Goal: Check status: Check status

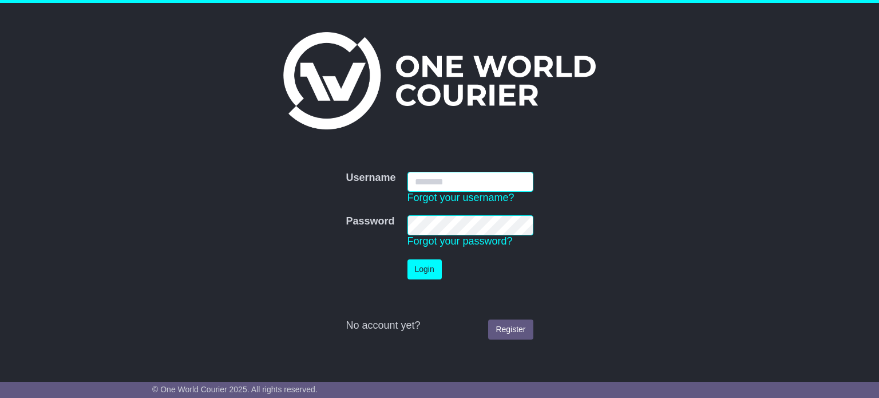
type input "**********"
click at [421, 271] on button "Login" at bounding box center [425, 269] width 34 height 20
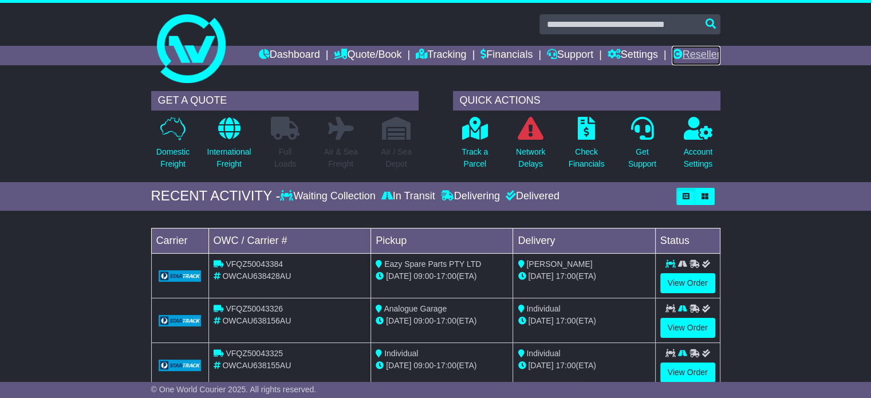
click at [686, 51] on link "Reseller" at bounding box center [695, 55] width 48 height 19
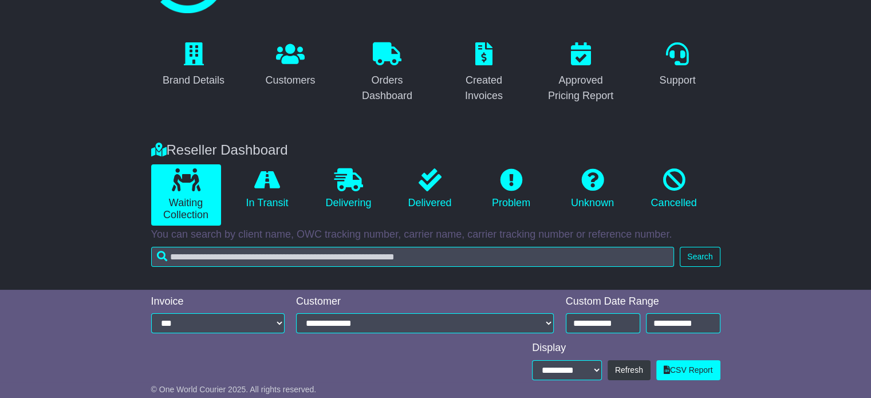
scroll to position [229, 0]
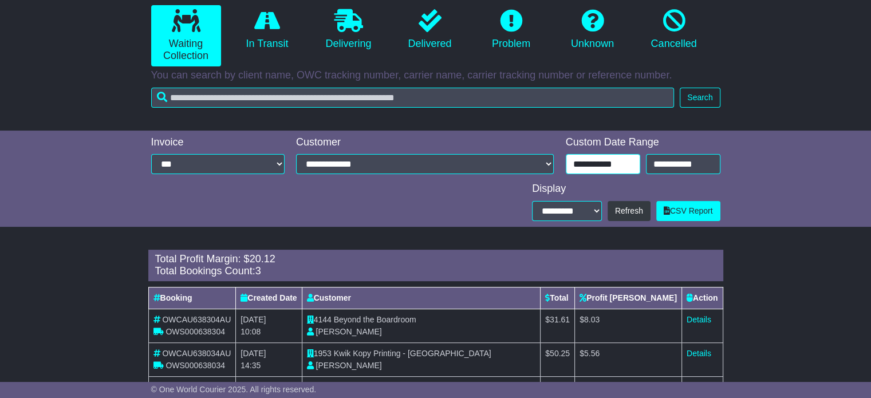
click at [590, 165] on input "**********" at bounding box center [603, 164] width 74 height 20
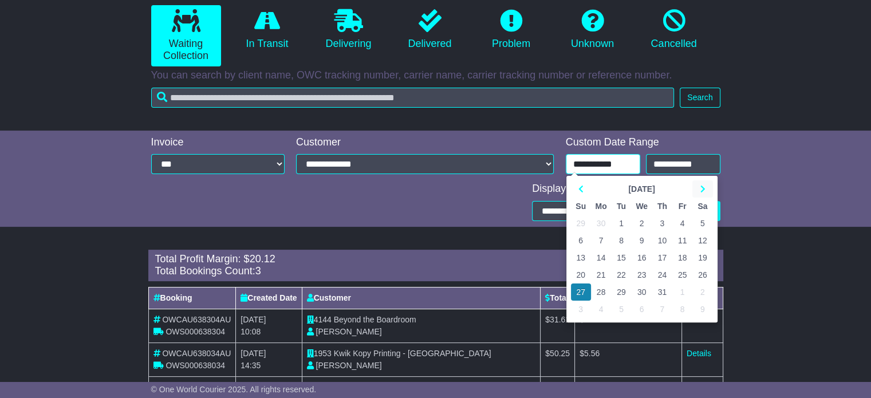
click at [701, 187] on icon at bounding box center [702, 189] width 5 height 8
click at [595, 288] on td "25" at bounding box center [601, 291] width 21 height 17
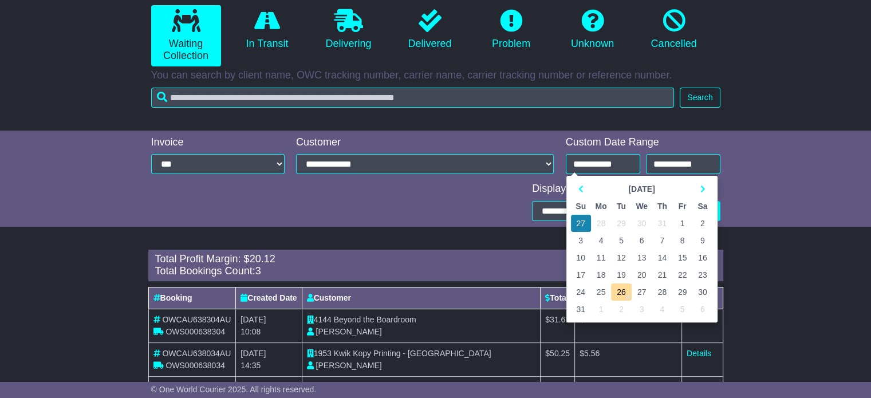
type input "**********"
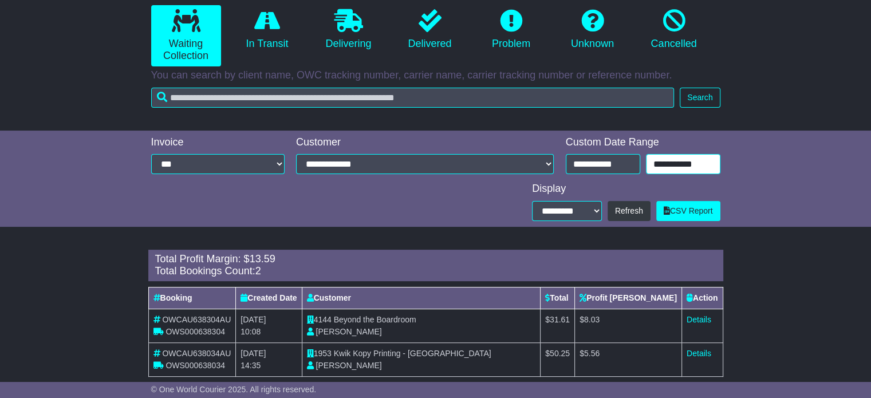
click at [682, 164] on input "**********" at bounding box center [683, 164] width 74 height 20
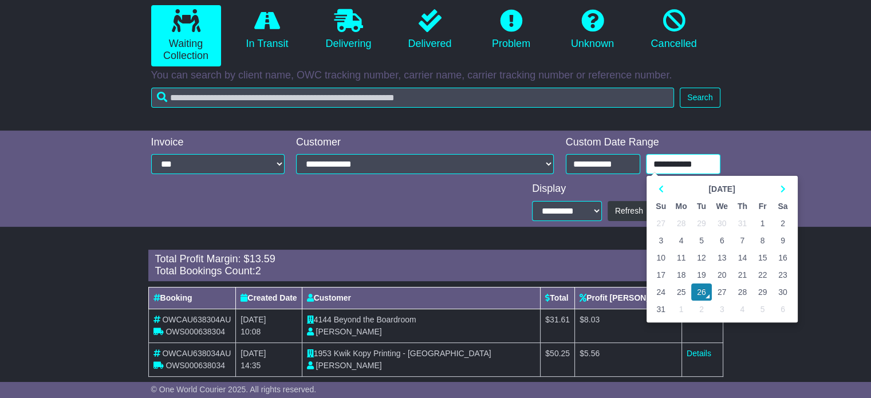
click at [682, 290] on td "25" at bounding box center [681, 291] width 21 height 17
type input "**********"
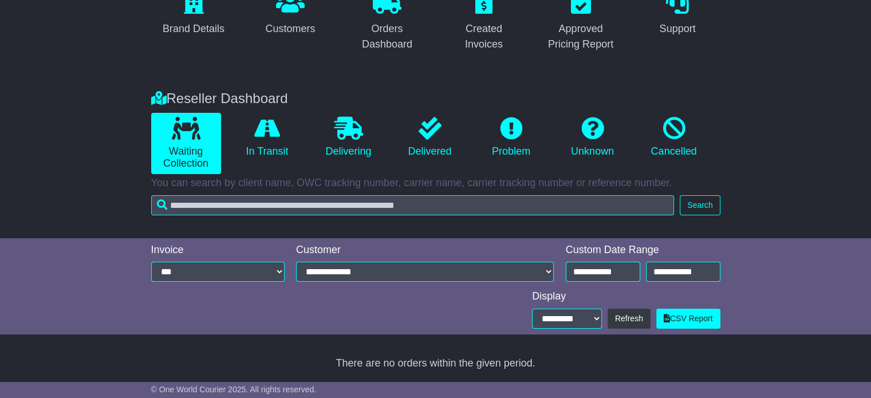
scroll to position [214, 0]
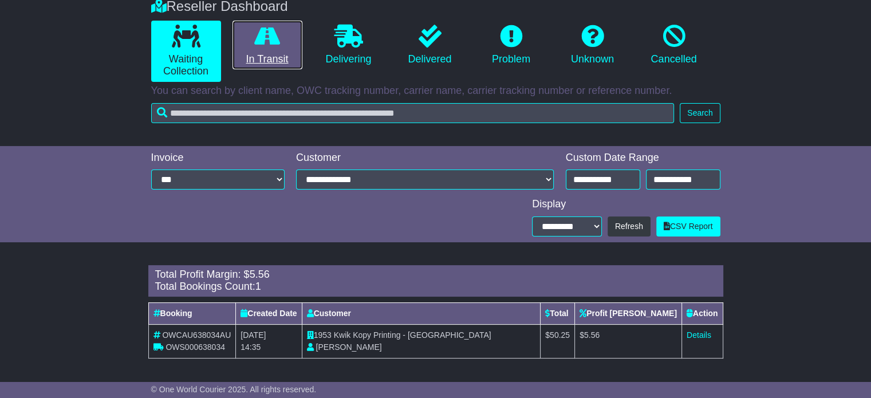
click at [261, 49] on link "In Transit" at bounding box center [267, 45] width 70 height 49
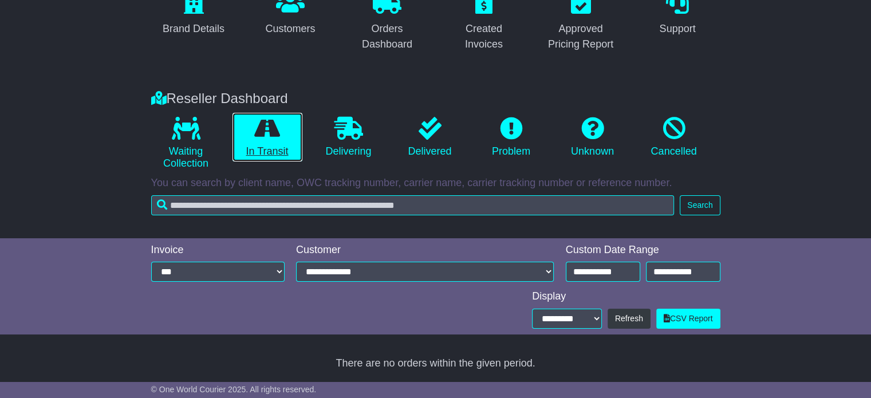
scroll to position [121, 0]
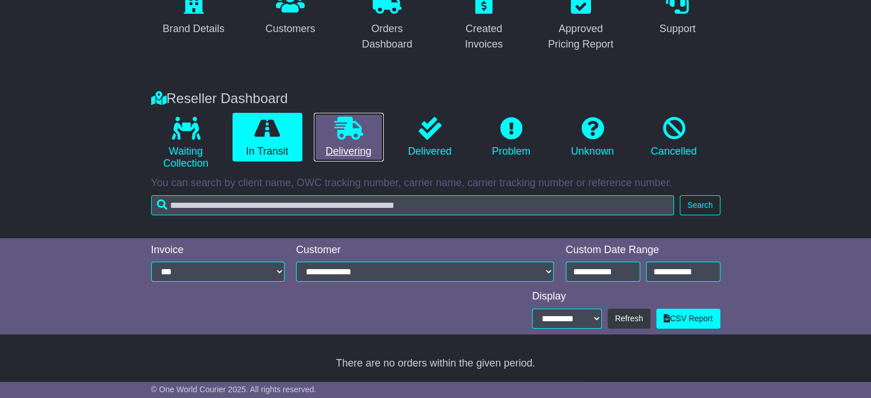
click at [369, 130] on link "Delivering" at bounding box center [349, 137] width 70 height 49
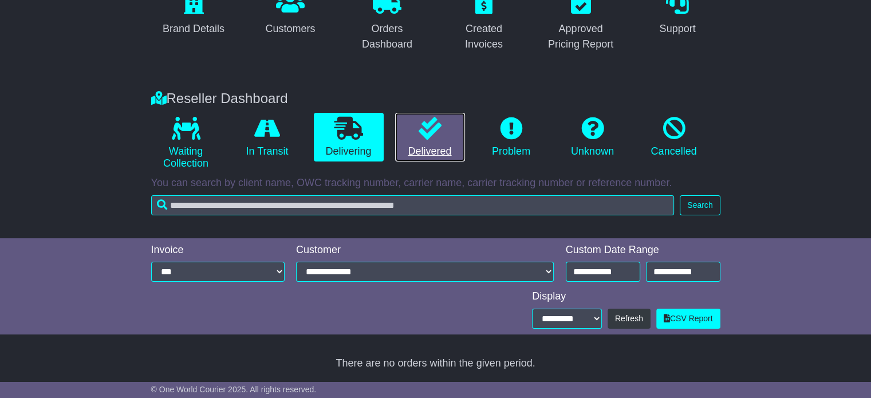
click at [437, 139] on icon at bounding box center [429, 128] width 23 height 23
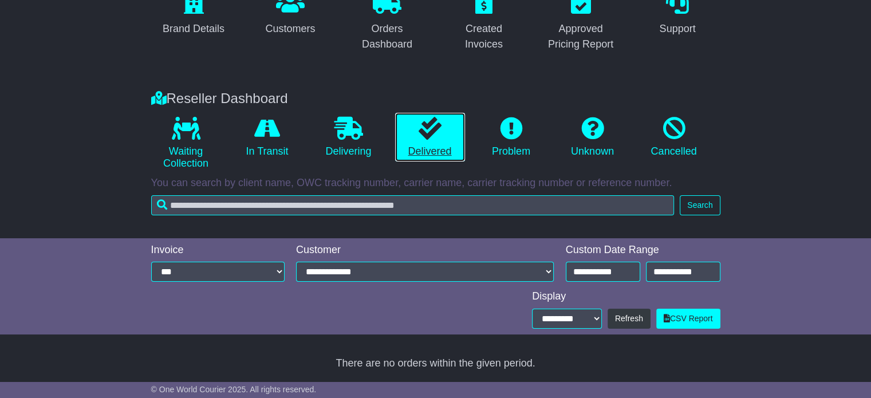
click at [437, 139] on icon at bounding box center [429, 128] width 23 height 23
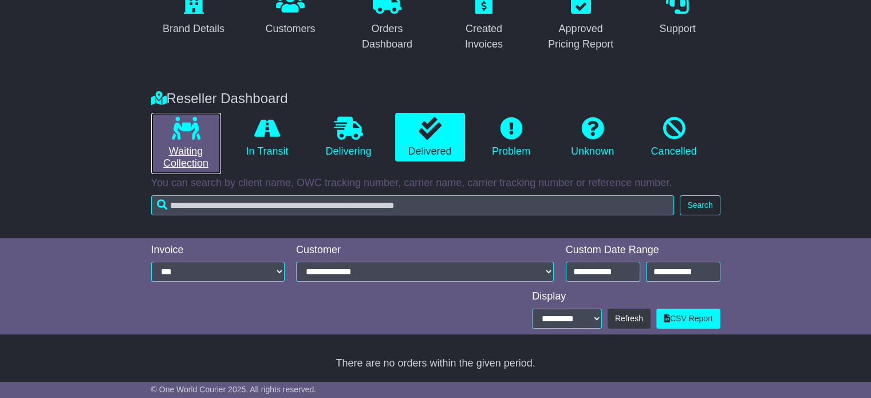
click at [199, 115] on link "Waiting Collection" at bounding box center [186, 143] width 70 height 61
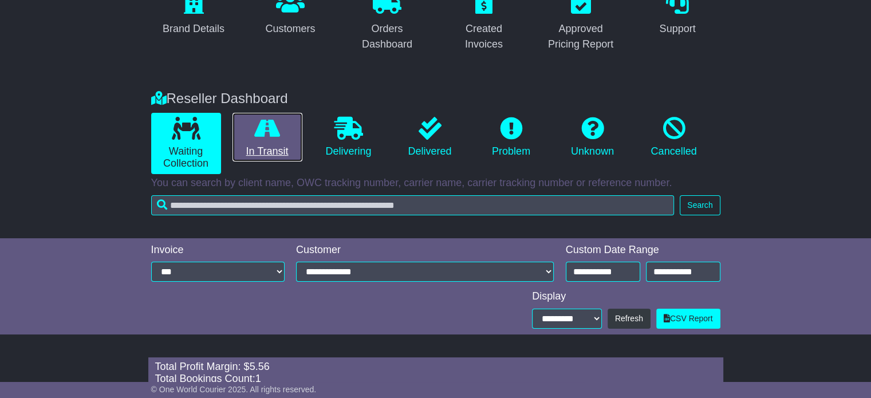
click at [279, 135] on icon at bounding box center [267, 128] width 26 height 23
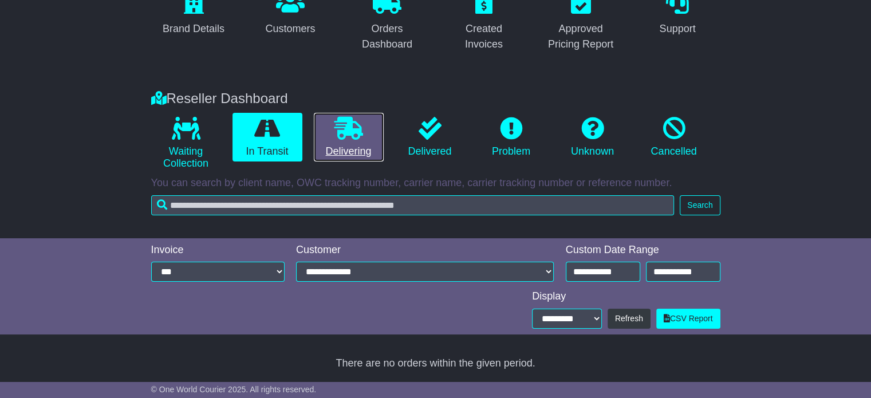
click at [345, 146] on link "Delivering" at bounding box center [349, 137] width 70 height 49
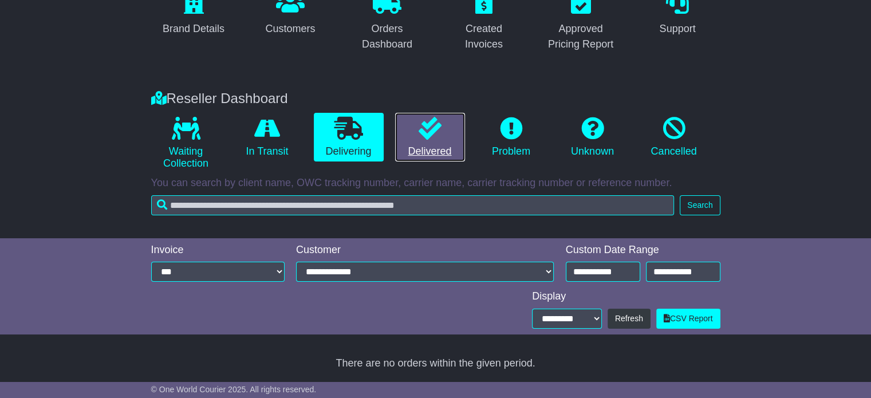
click at [429, 145] on link "Delivered" at bounding box center [430, 137] width 70 height 49
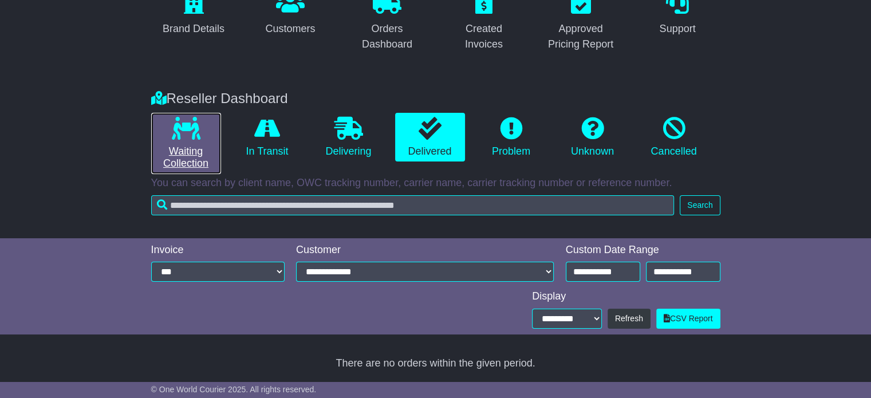
click at [173, 144] on link "Waiting Collection" at bounding box center [186, 143] width 70 height 61
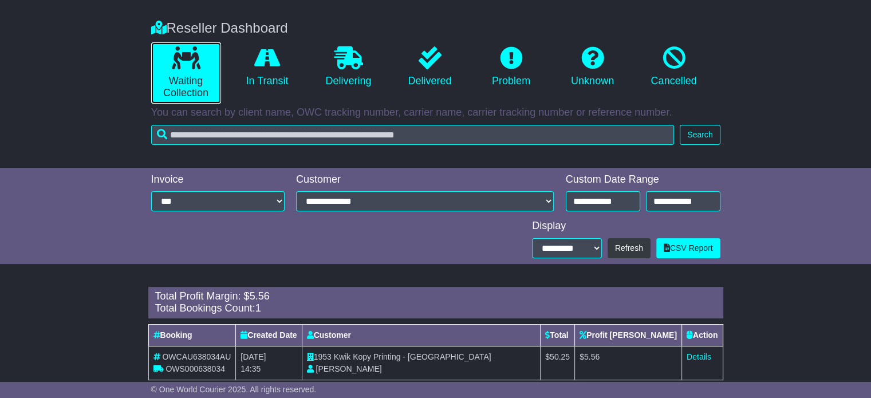
scroll to position [214, 0]
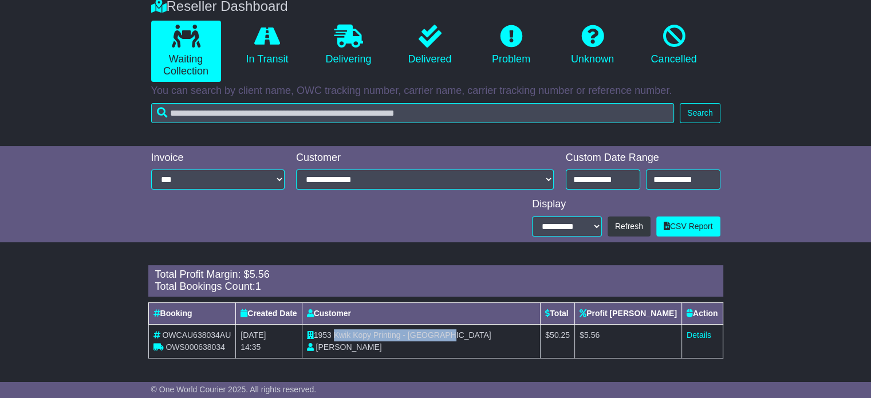
drag, startPoint x: 340, startPoint y: 333, endPoint x: 451, endPoint y: 336, distance: 110.5
click at [451, 336] on span "Kwik Kopy Printing - [GEOGRAPHIC_DATA]" at bounding box center [412, 334] width 157 height 9
copy span "Kwik Kopy Printing - [GEOGRAPHIC_DATA]"
click at [693, 333] on link "Details" at bounding box center [698, 334] width 25 height 9
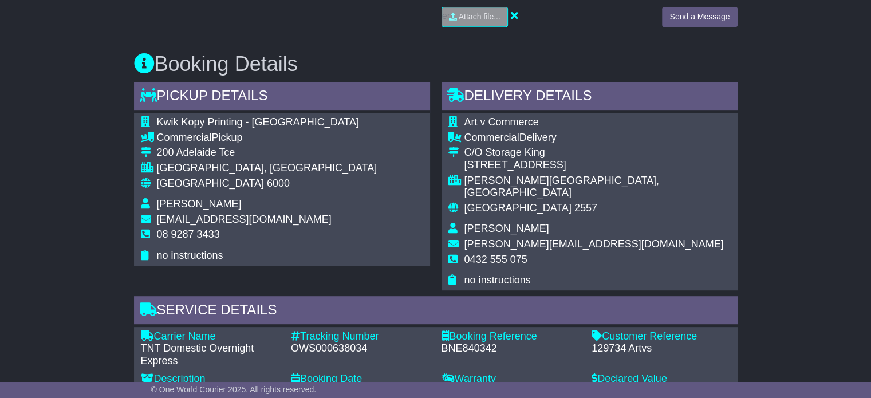
scroll to position [572, 0]
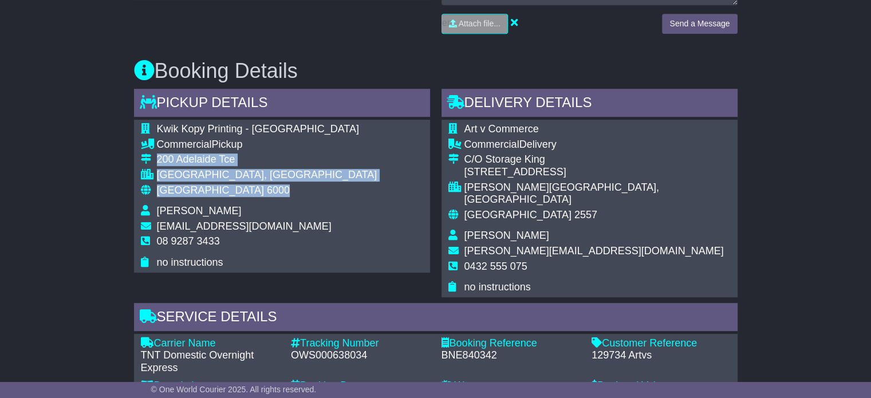
drag, startPoint x: 204, startPoint y: 186, endPoint x: 153, endPoint y: 159, distance: 57.1
click at [153, 159] on tbody "Kwik Kopy Printing - [GEOGRAPHIC_DATA] Commercial Pickup [STREET_ADDRESS] [GEOG…" at bounding box center [259, 195] width 236 height 145
copy tbody "[STREET_ADDRESS]"
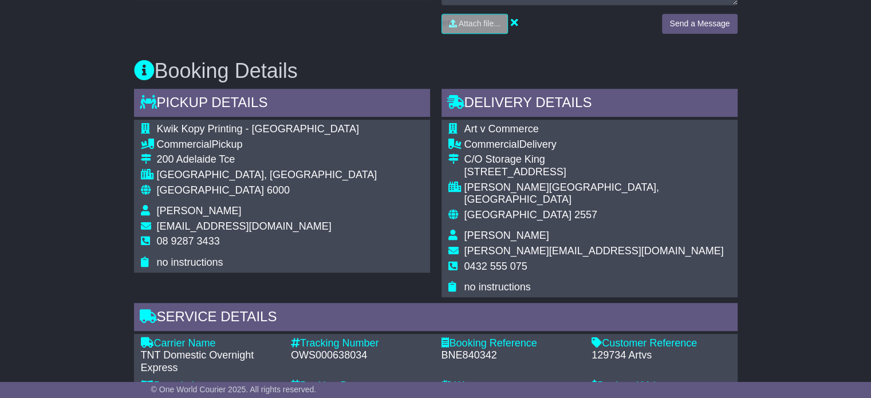
click at [185, 240] on span "08 9287 3433" at bounding box center [188, 240] width 63 height 11
click at [182, 240] on span "08 9287 3433" at bounding box center [188, 240] width 63 height 11
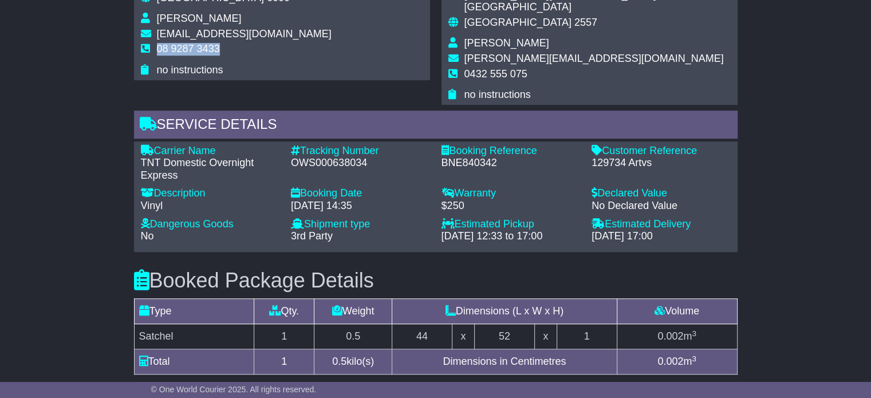
scroll to position [801, 0]
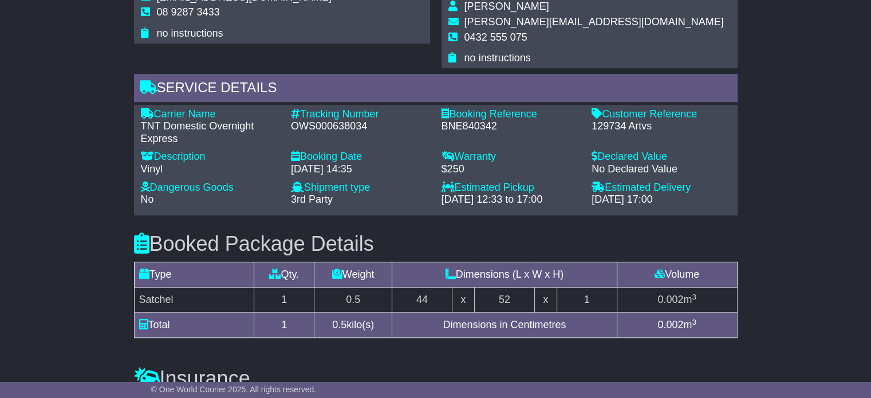
click at [328, 108] on div "Tracking Number" at bounding box center [360, 114] width 139 height 13
click at [327, 120] on div "OWS000638034" at bounding box center [360, 126] width 139 height 13
copy div "OWS000638034"
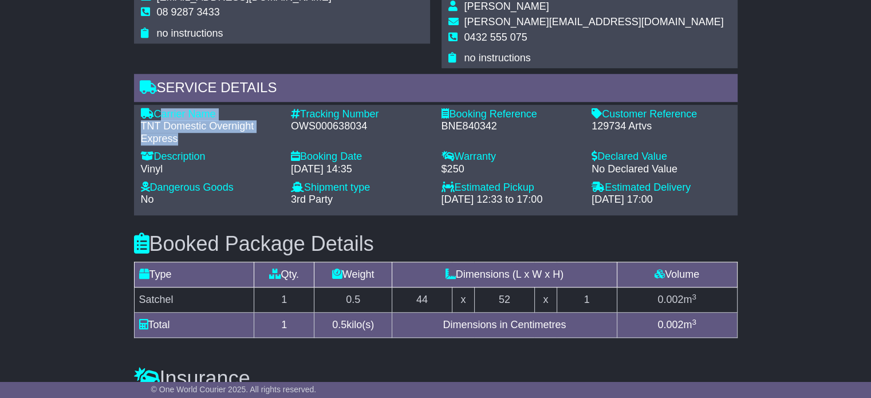
drag, startPoint x: 180, startPoint y: 123, endPoint x: 159, endPoint y: 93, distance: 36.9
click at [159, 105] on div "Carrier Name - TNT Domestic Overnight Express Description - Vinyl Tracking Numb…" at bounding box center [435, 160] width 603 height 110
copy div "Carrier Name - TNT Domestic Overnight Express"
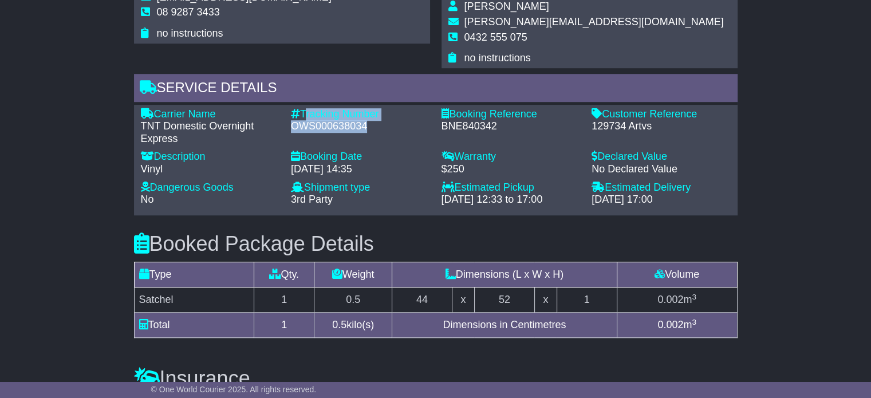
drag, startPoint x: 371, startPoint y: 112, endPoint x: 305, endPoint y: 99, distance: 67.7
click at [305, 108] on div "Tracking Number - OWS000638034" at bounding box center [360, 126] width 151 height 37
copy div "Tracking Number - OWS000638034"
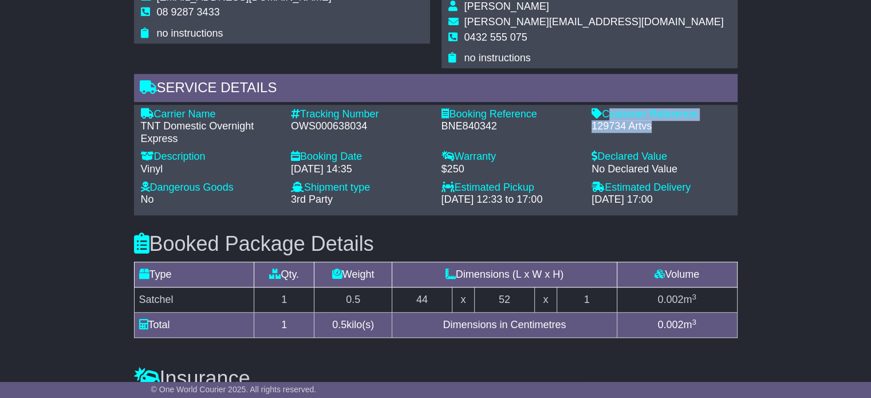
drag, startPoint x: 651, startPoint y: 111, endPoint x: 607, endPoint y: 96, distance: 47.3
click at [607, 108] on div "Customer Reference - 129734 Artvs" at bounding box center [661, 126] width 151 height 37
copy div "Customer Reference - 129734 Artvs"
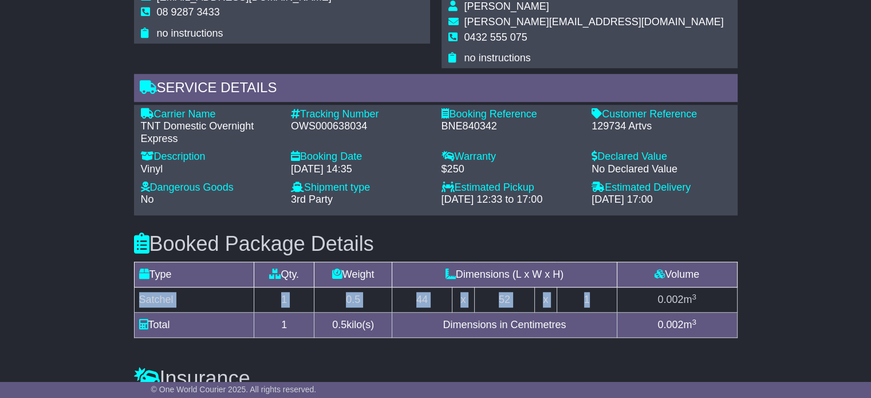
drag, startPoint x: 599, startPoint y: 279, endPoint x: 137, endPoint y: 286, distance: 462.6
click at [137, 287] on tr "Satchel 1 0.5 44 x 52 x 1 0.002 m 3" at bounding box center [435, 299] width 603 height 25
copy tr "Satchel 1 0.5 44 x 52 x 1"
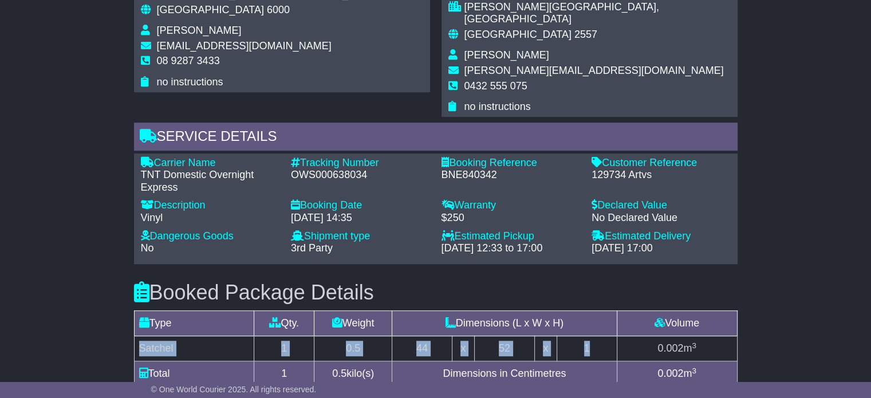
scroll to position [687, 0]
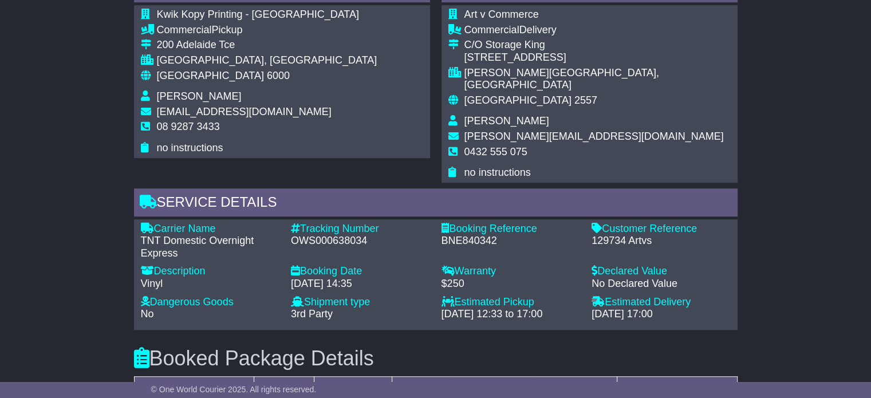
click at [483, 115] on span "[PERSON_NAME]" at bounding box center [506, 120] width 85 height 11
copy tbody "[PERSON_NAME]"
click at [499, 146] on span "0432 555 075" at bounding box center [495, 151] width 63 height 11
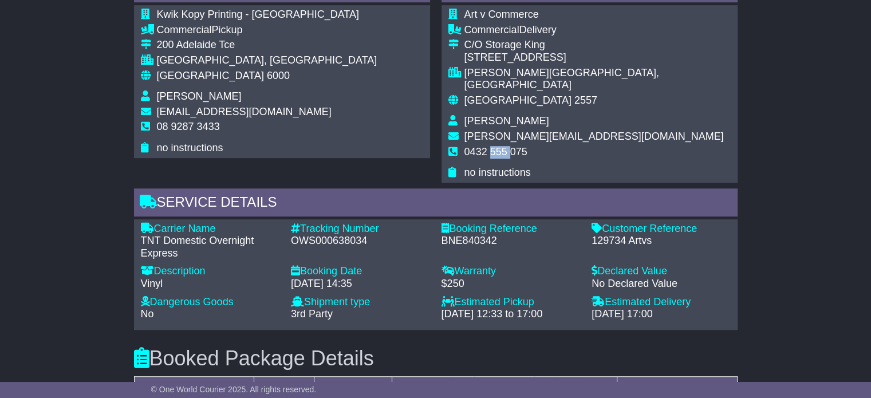
click at [499, 146] on span "0432 555 075" at bounding box center [495, 151] width 63 height 11
copy tbody "0432 555 075"
click at [267, 71] on span "6000" at bounding box center [278, 75] width 23 height 11
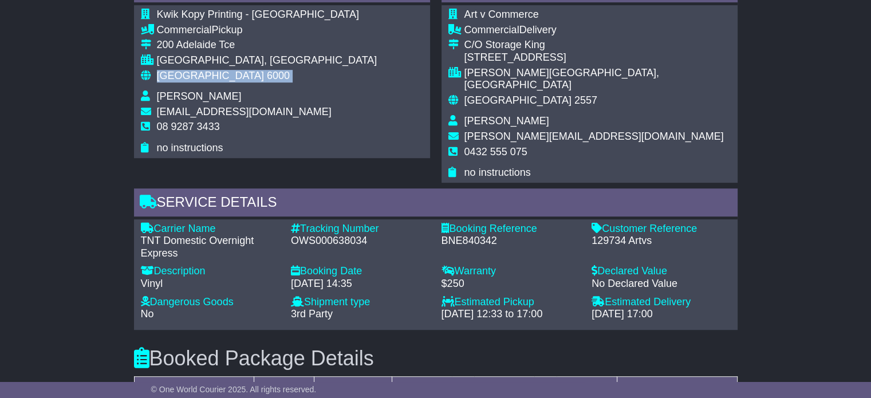
click at [267, 71] on span "6000" at bounding box center [278, 75] width 23 height 11
copy tbody "Australia 6000"
click at [483, 94] on span "[GEOGRAPHIC_DATA]" at bounding box center [517, 99] width 107 height 11
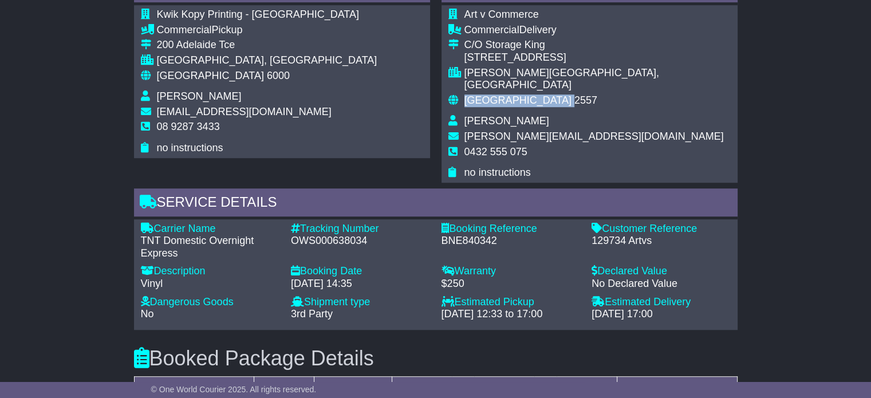
click at [483, 94] on span "[GEOGRAPHIC_DATA]" at bounding box center [517, 99] width 107 height 11
copy tbody "Australia 2557"
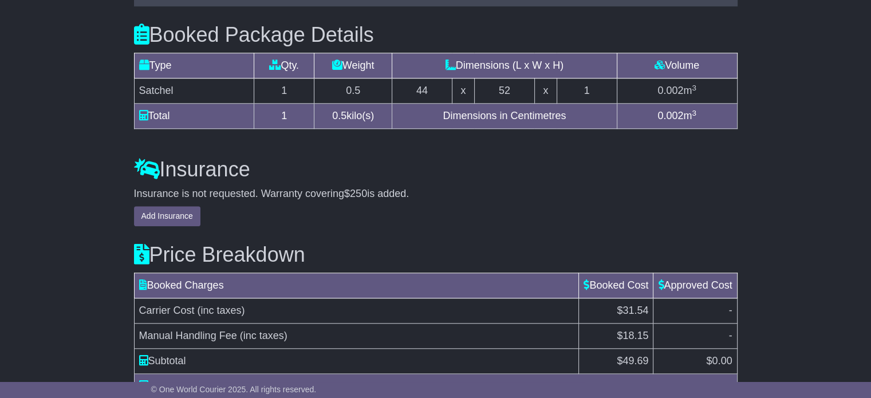
scroll to position [1088, 0]
